Goal: Transaction & Acquisition: Book appointment/travel/reservation

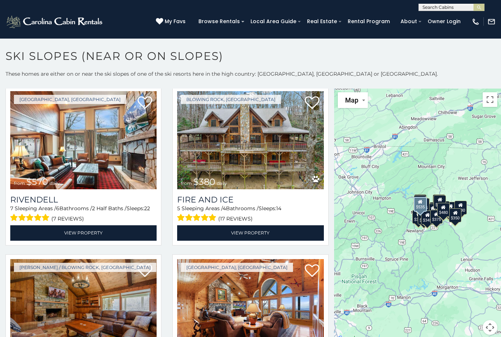
scroll to position [1297, 0]
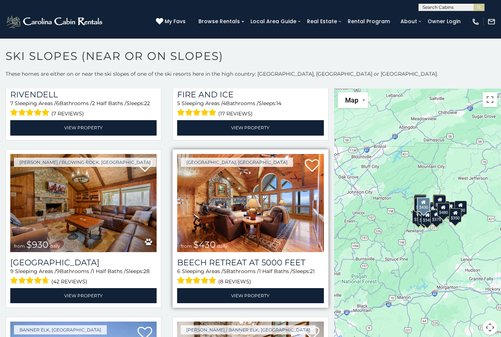
click at [285, 227] on img at bounding box center [250, 203] width 146 height 98
click at [250, 261] on h3 "Beech Retreat at 5000 Feet" at bounding box center [250, 262] width 146 height 10
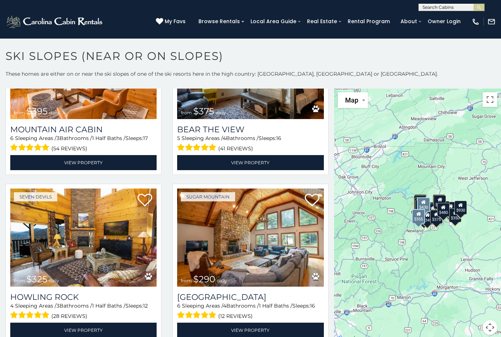
scroll to position [2151, 0]
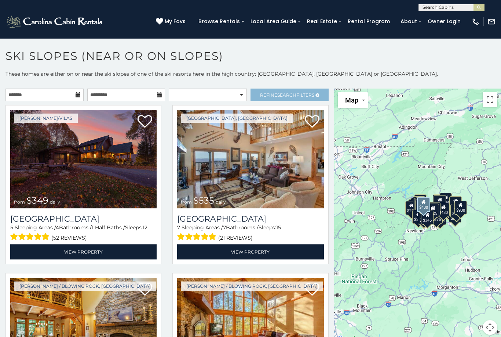
click at [290, 95] on span "Search" at bounding box center [287, 95] width 19 height 6
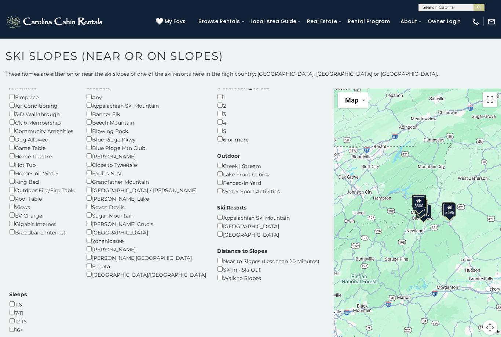
scroll to position [25, 0]
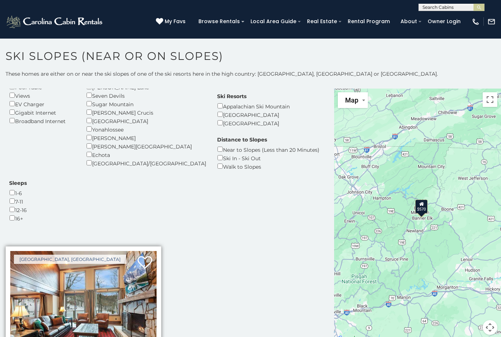
scroll to position [134, 0]
click at [101, 259] on img at bounding box center [83, 300] width 146 height 98
click at [108, 251] on img at bounding box center [83, 300] width 146 height 98
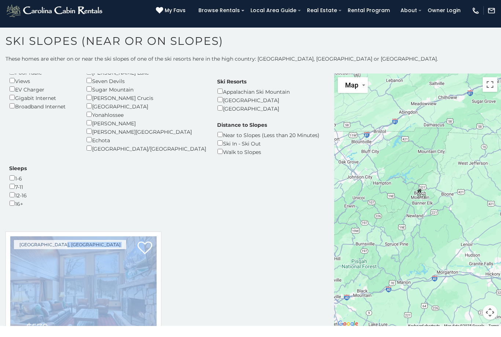
scroll to position [0, 0]
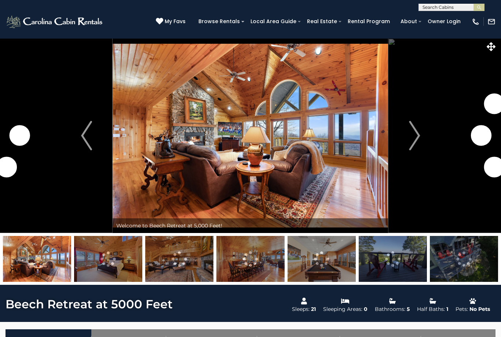
click at [113, 260] on img at bounding box center [108, 259] width 68 height 46
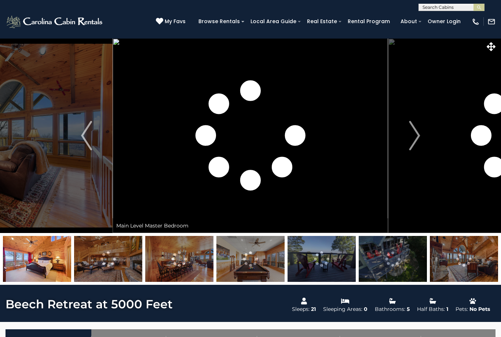
click at [154, 258] on img at bounding box center [179, 259] width 68 height 46
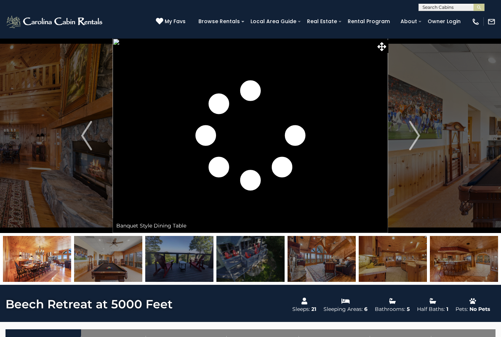
click at [112, 253] on img at bounding box center [108, 259] width 68 height 46
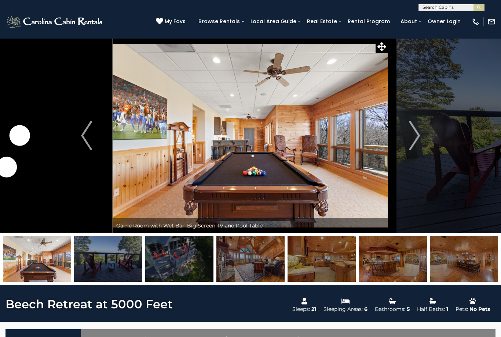
click at [306, 265] on img at bounding box center [322, 259] width 68 height 46
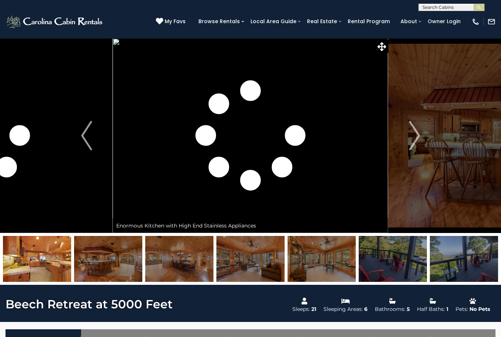
click at [388, 252] on img at bounding box center [393, 259] width 68 height 46
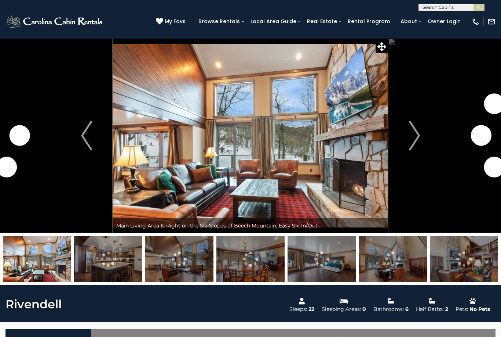
click at [46, 256] on img at bounding box center [37, 259] width 68 height 46
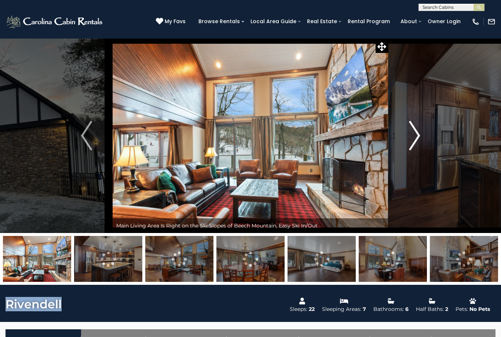
click at [413, 134] on img "Next" at bounding box center [414, 135] width 11 height 29
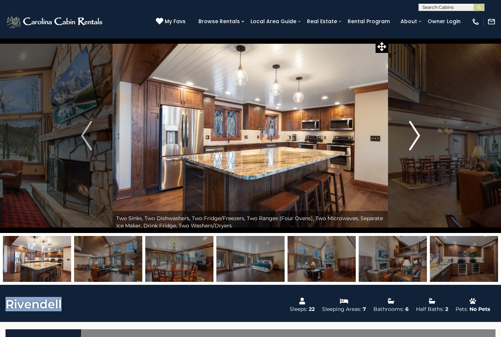
click at [415, 137] on img "Next" at bounding box center [414, 135] width 11 height 29
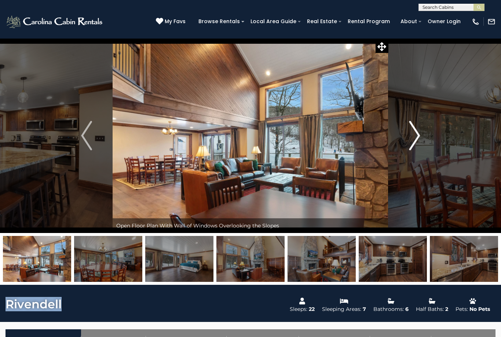
click at [415, 137] on img "Next" at bounding box center [414, 135] width 11 height 29
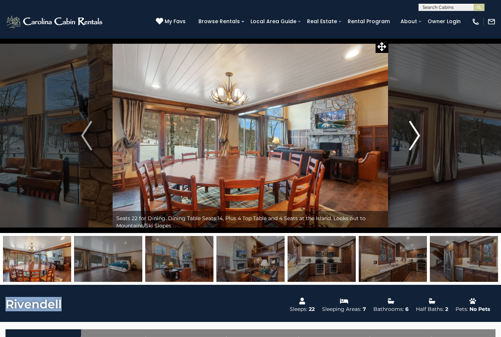
click at [415, 137] on img "Next" at bounding box center [414, 135] width 11 height 29
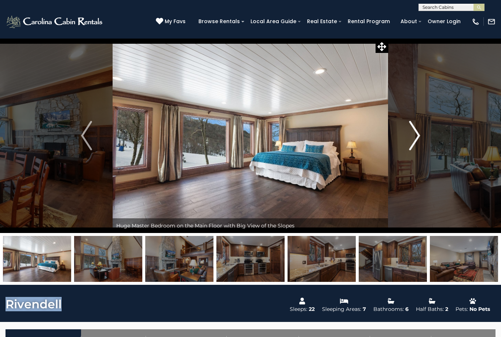
click at [415, 137] on img "Next" at bounding box center [414, 135] width 11 height 29
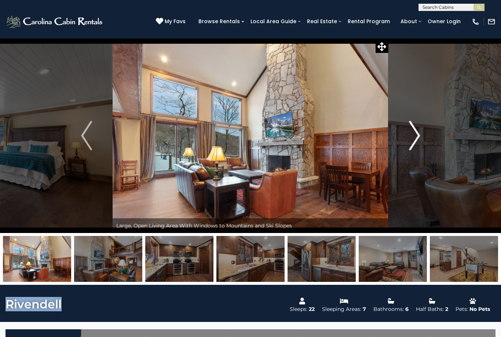
click at [415, 137] on img "Next" at bounding box center [414, 135] width 11 height 29
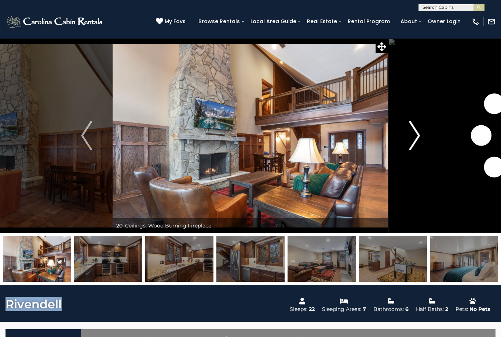
click at [415, 138] on img "Next" at bounding box center [414, 135] width 11 height 29
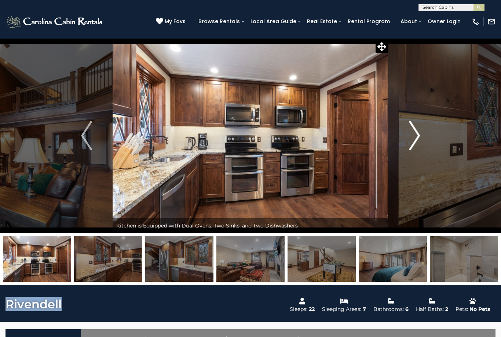
click at [415, 138] on img "Next" at bounding box center [414, 135] width 11 height 29
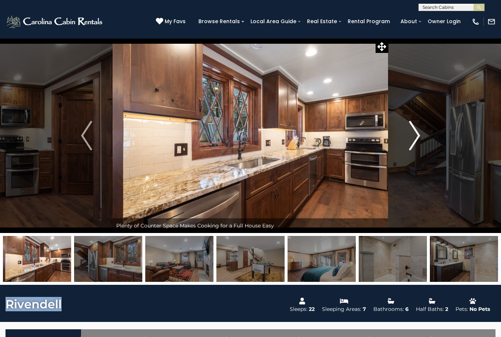
click at [415, 138] on img "Next" at bounding box center [414, 135] width 11 height 29
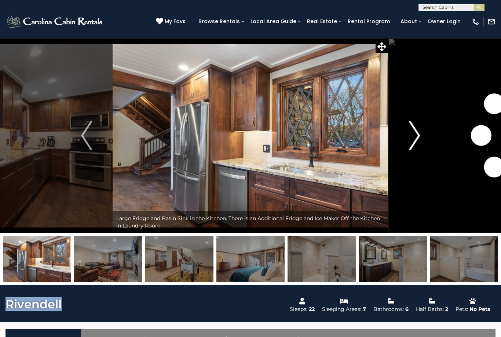
click at [415, 139] on img "Next" at bounding box center [414, 135] width 11 height 29
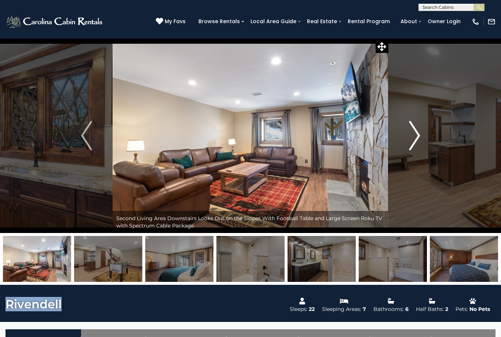
click at [415, 139] on img "Next" at bounding box center [414, 135] width 11 height 29
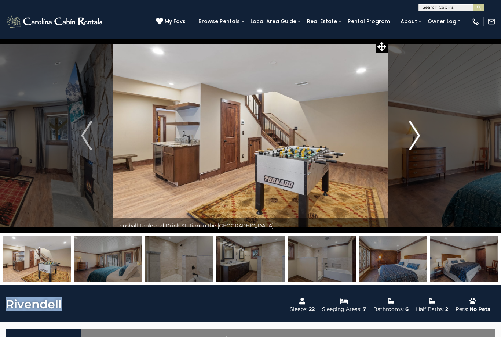
click at [415, 139] on img "Next" at bounding box center [414, 135] width 11 height 29
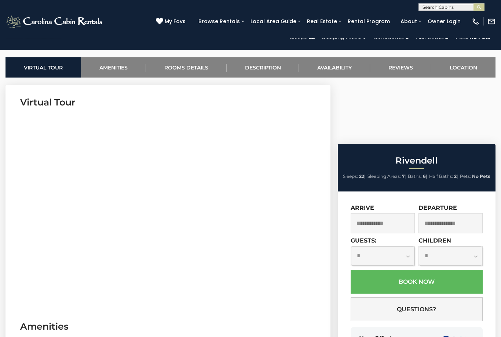
scroll to position [293, 0]
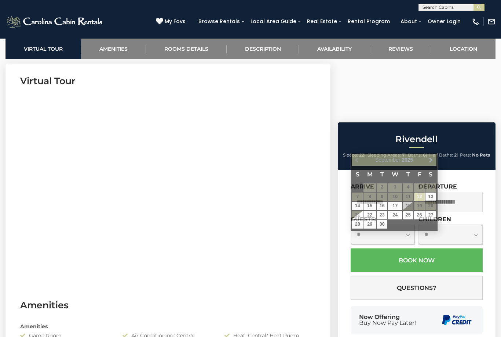
click at [389, 192] on input "text" at bounding box center [383, 202] width 64 height 20
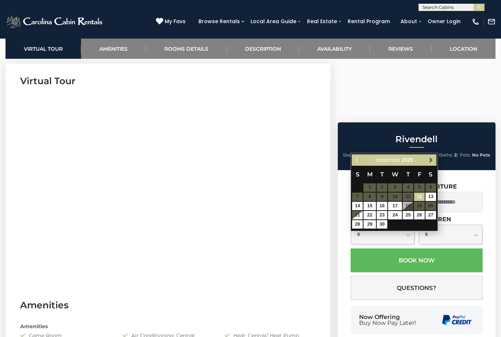
click at [432, 163] on link "Next" at bounding box center [431, 159] width 9 height 9
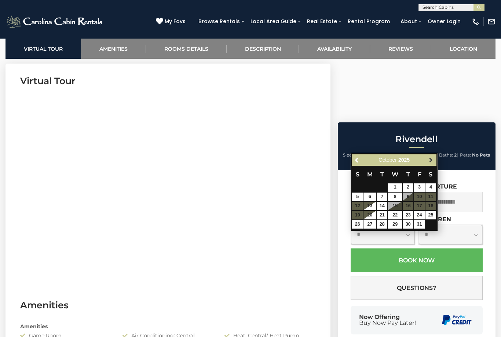
click at [432, 163] on link "Next" at bounding box center [431, 159] width 9 height 9
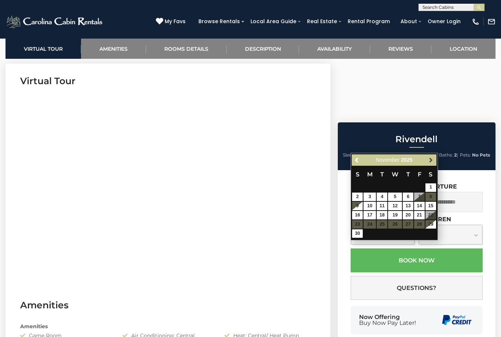
click at [431, 163] on link "Next" at bounding box center [431, 159] width 9 height 9
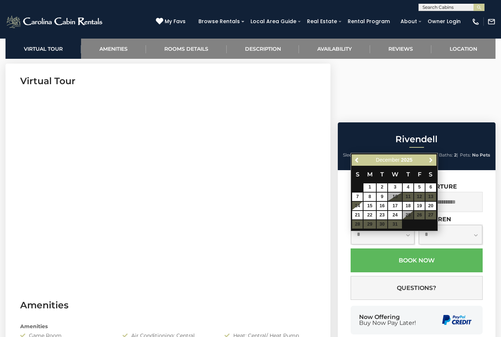
click at [431, 163] on link "Next" at bounding box center [431, 159] width 9 height 9
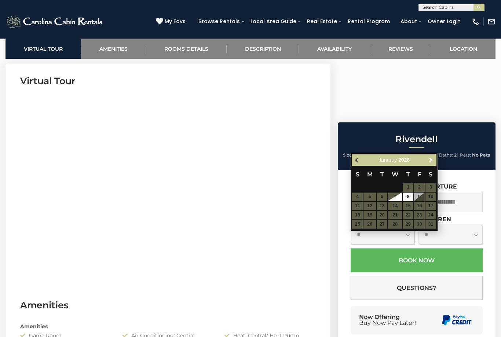
click at [356, 162] on span "Previous" at bounding box center [358, 160] width 6 height 6
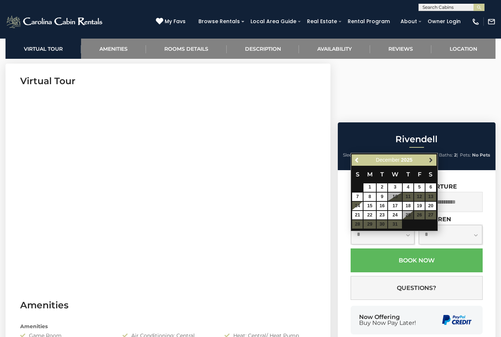
click at [429, 164] on link "Next" at bounding box center [431, 159] width 9 height 9
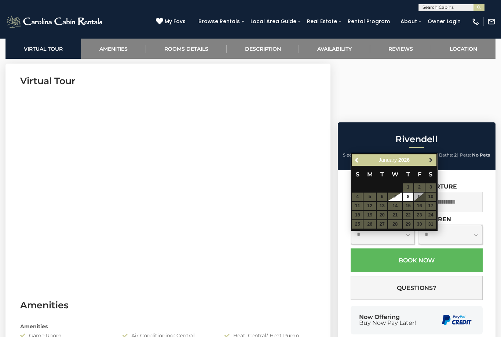
click at [429, 164] on link "Next" at bounding box center [431, 159] width 9 height 9
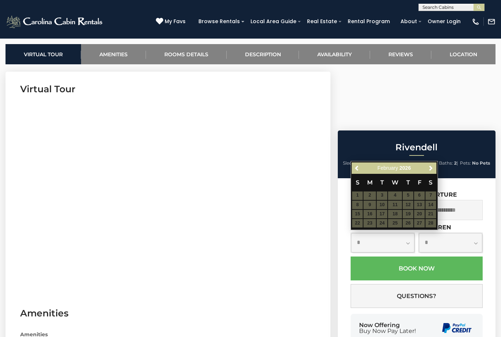
scroll to position [219, 0]
